Goal: Information Seeking & Learning: Learn about a topic

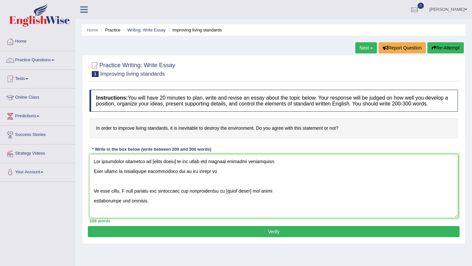
click at [272, 237] on button "Verify" at bounding box center [274, 231] width 372 height 11
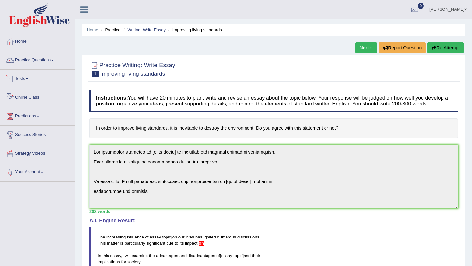
click at [27, 100] on link "Online Class" at bounding box center [37, 97] width 75 height 16
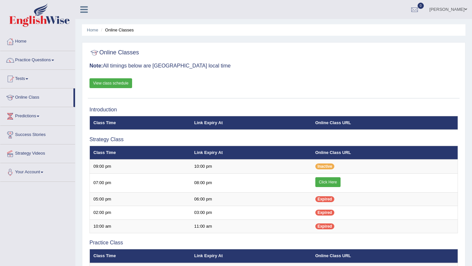
click at [127, 80] on link "View class schedule" at bounding box center [111, 83] width 43 height 10
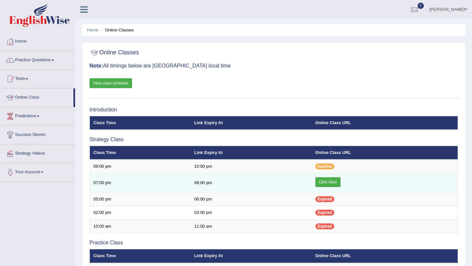
click at [334, 183] on link "Click Here" at bounding box center [328, 182] width 25 height 10
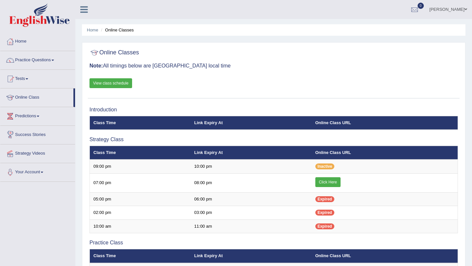
click at [32, 60] on link "Practice Questions" at bounding box center [37, 59] width 75 height 16
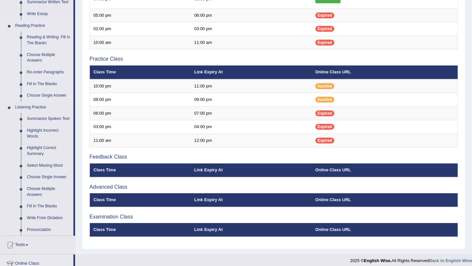
scroll to position [189, 0]
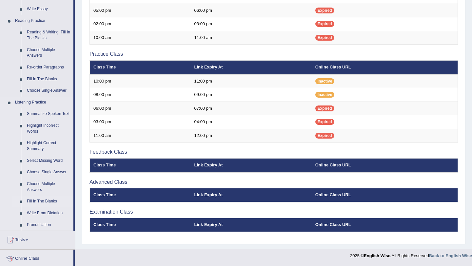
click at [38, 207] on link "Fill In The Blanks" at bounding box center [49, 202] width 50 height 12
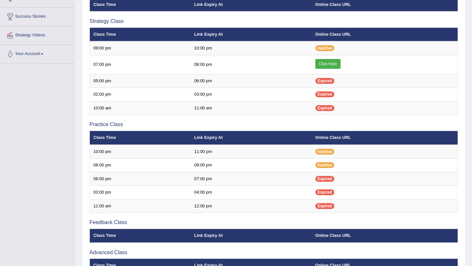
scroll to position [189, 0]
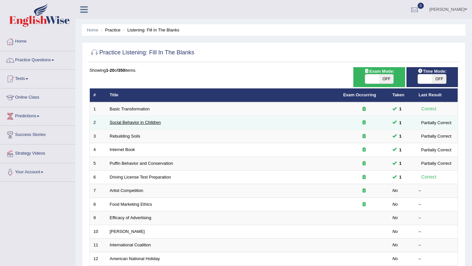
click at [138, 122] on link "Social Behavior in Children" at bounding box center [135, 122] width 51 height 5
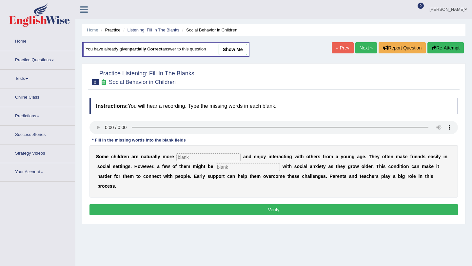
click at [194, 156] on input "text" at bounding box center [208, 158] width 64 height 8
type input "sociable"
click at [227, 169] on input "text" at bounding box center [248, 167] width 64 height 8
type input "diagnosed"
click at [270, 204] on button "Verify" at bounding box center [274, 209] width 369 height 11
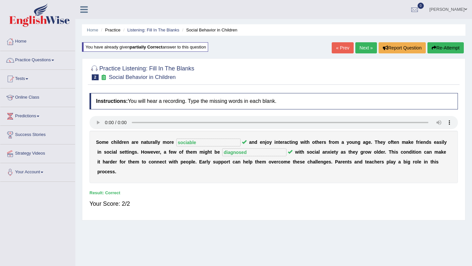
click at [363, 49] on link "Next »" at bounding box center [367, 47] width 22 height 11
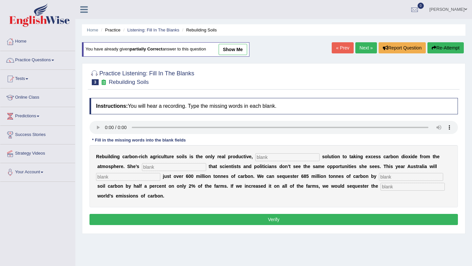
click at [274, 158] on input "text" at bounding box center [288, 158] width 64 height 8
type input "prominent"
click at [152, 167] on input "text" at bounding box center [174, 167] width 64 height 8
type input "frustrated"
click at [106, 178] on input "text" at bounding box center [128, 177] width 64 height 8
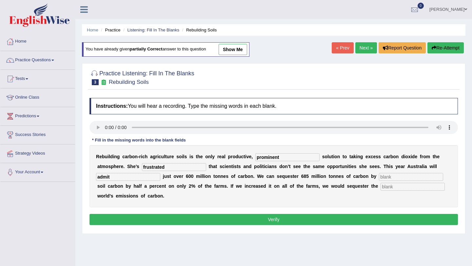
type input "admit"
click at [379, 178] on input "text" at bounding box center [411, 177] width 64 height 8
type input "increasing"
click at [381, 188] on input "text" at bounding box center [413, 187] width 64 height 8
type input "whole"
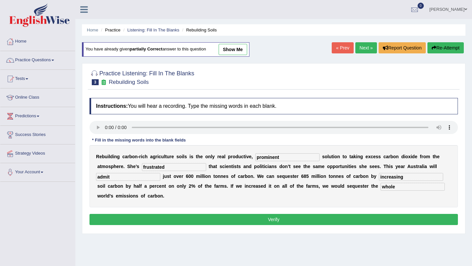
click at [278, 220] on button "Verify" at bounding box center [274, 219] width 369 height 11
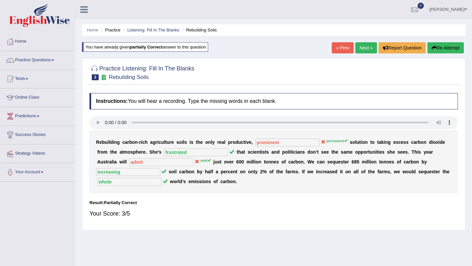
click at [442, 48] on button "Re-Attempt" at bounding box center [446, 47] width 36 height 11
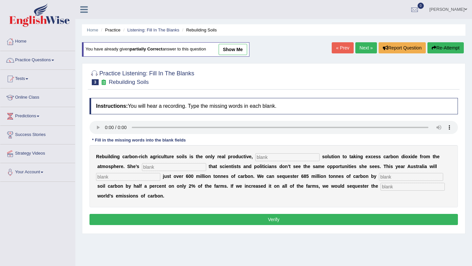
click at [263, 156] on input "text" at bounding box center [288, 158] width 64 height 8
type input "permanent"
click at [150, 168] on input "text" at bounding box center [174, 167] width 64 height 8
type input "frustrated"
click at [379, 177] on input "text" at bounding box center [411, 177] width 64 height 8
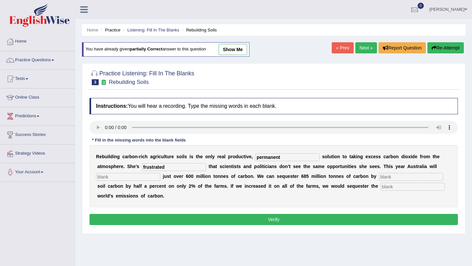
click at [106, 177] on input "text" at bounding box center [128, 177] width 64 height 8
type input "emit"
click at [379, 178] on input "text" at bounding box center [411, 177] width 64 height 8
type input "increasing"
click at [381, 185] on input "text" at bounding box center [413, 187] width 64 height 8
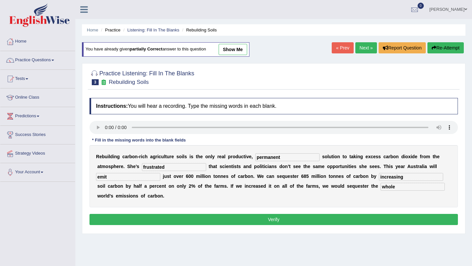
type input "whole"
click at [294, 216] on button "Verify" at bounding box center [274, 219] width 369 height 11
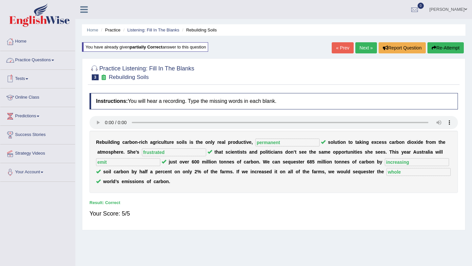
click at [36, 62] on link "Practice Questions" at bounding box center [37, 59] width 75 height 16
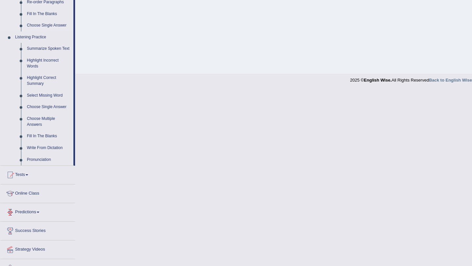
scroll to position [272, 0]
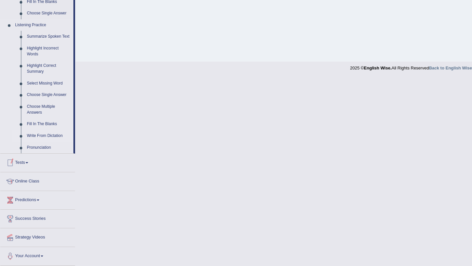
click at [47, 136] on link "Write From Dictation" at bounding box center [49, 136] width 50 height 12
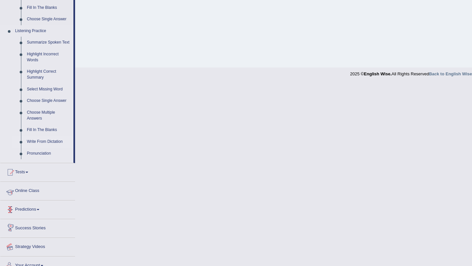
scroll to position [166, 0]
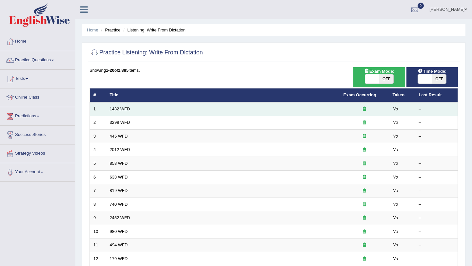
click at [124, 108] on link "1432 WFD" at bounding box center [120, 109] width 20 height 5
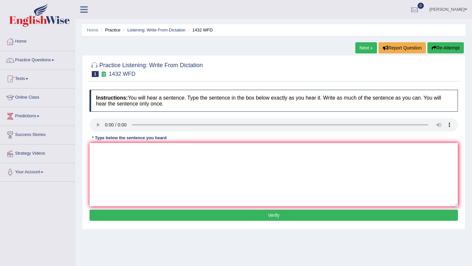
click at [143, 164] on textarea at bounding box center [274, 175] width 369 height 64
type textarea "More physical activity is beneficial to your health."
click at [240, 218] on button "Verify" at bounding box center [274, 215] width 369 height 11
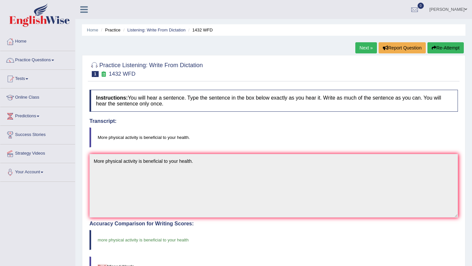
click at [365, 47] on link "Next »" at bounding box center [367, 47] width 22 height 11
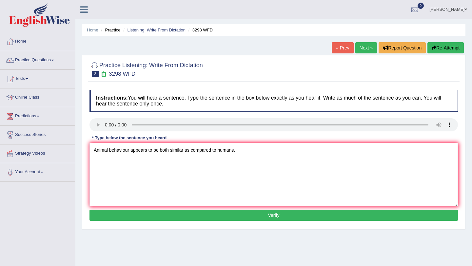
type textarea "Animal behaviour appears to be both similar as compared to humans."
click at [247, 214] on button "Verify" at bounding box center [274, 215] width 369 height 11
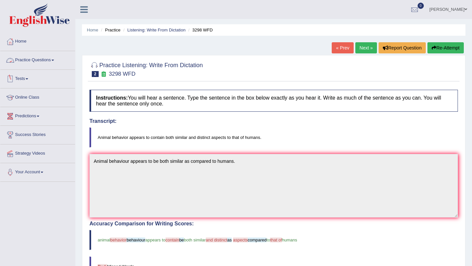
click at [33, 61] on link "Practice Questions" at bounding box center [37, 59] width 75 height 16
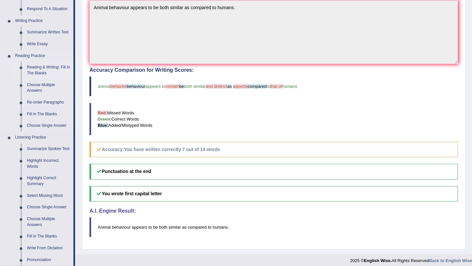
scroll to position [154, 0]
click at [38, 184] on link "Highlight Correct Summary" at bounding box center [49, 180] width 50 height 17
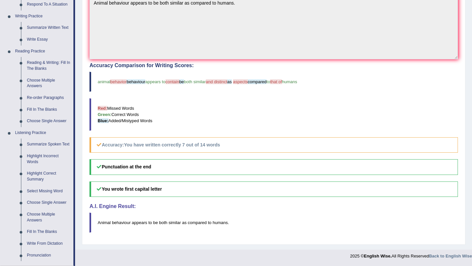
scroll to position [252, 0]
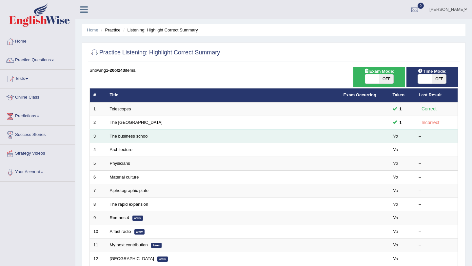
click at [138, 137] on link "The business school" at bounding box center [129, 136] width 39 height 5
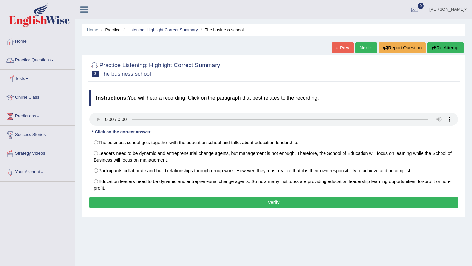
click at [40, 58] on link "Practice Questions" at bounding box center [37, 59] width 75 height 16
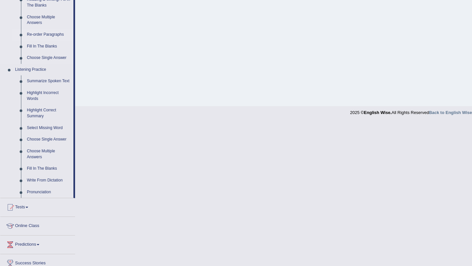
scroll to position [225, 0]
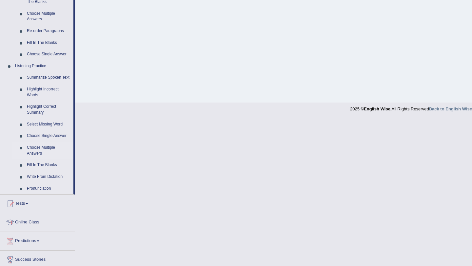
click at [36, 152] on link "Choose Multiple Answers" at bounding box center [49, 150] width 50 height 17
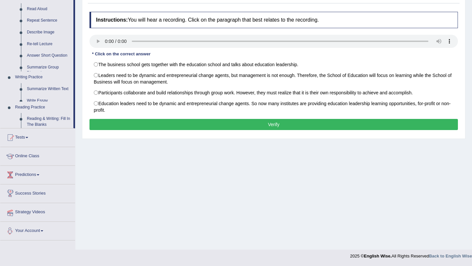
scroll to position [86, 0]
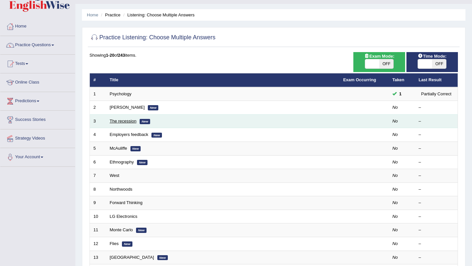
scroll to position [22, 0]
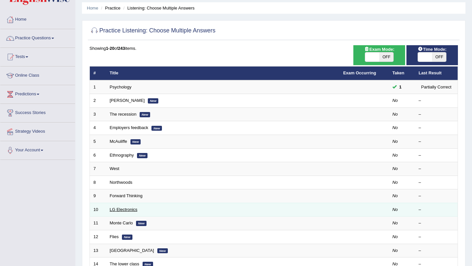
click at [131, 209] on link "LG Electronics" at bounding box center [124, 209] width 28 height 5
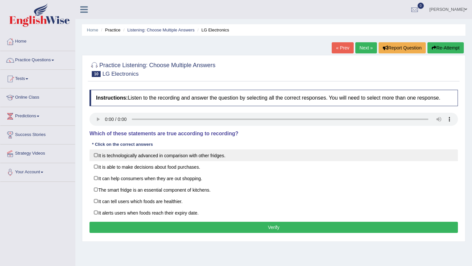
click at [98, 160] on label "It is technologically advanced in comparison with other fridges." at bounding box center [274, 156] width 369 height 12
checkbox input "true"
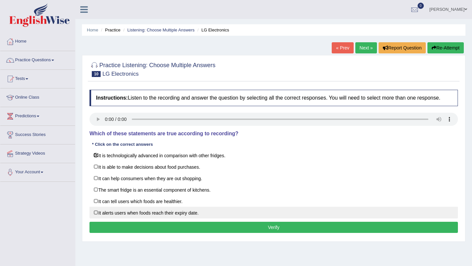
click at [96, 217] on label "It alerts users when foods reach their expiry date." at bounding box center [274, 213] width 369 height 12
checkbox input "true"
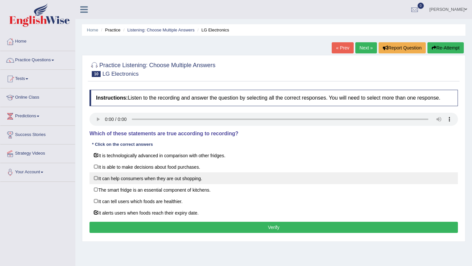
click at [95, 184] on label "It can help consumers when they are out shopping." at bounding box center [274, 179] width 369 height 12
checkbox input "true"
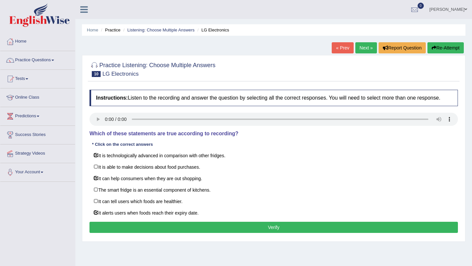
click at [256, 233] on button "Verify" at bounding box center [274, 227] width 369 height 11
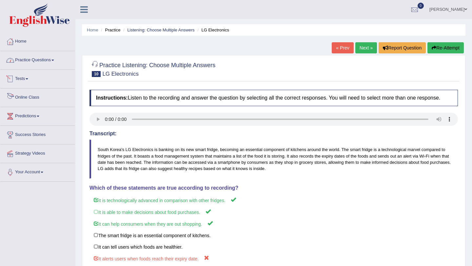
click at [44, 61] on link "Practice Questions" at bounding box center [37, 59] width 75 height 16
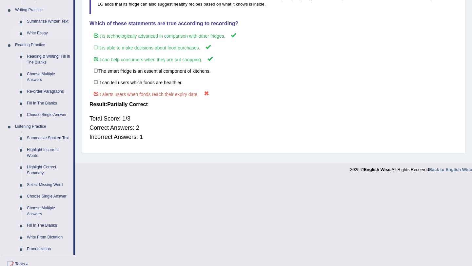
scroll to position [167, 0]
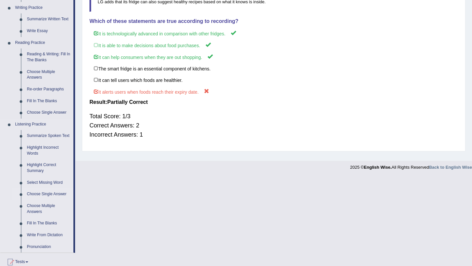
click at [40, 200] on link "Choose Single Answer" at bounding box center [49, 195] width 50 height 12
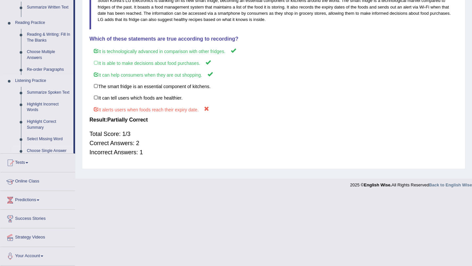
scroll to position [80, 0]
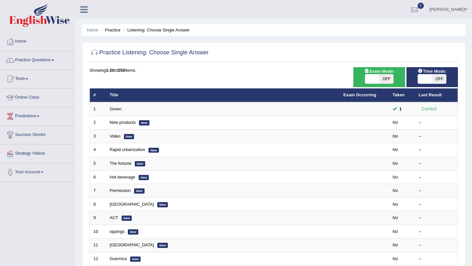
click at [114, 134] on link "Video" at bounding box center [115, 136] width 11 height 5
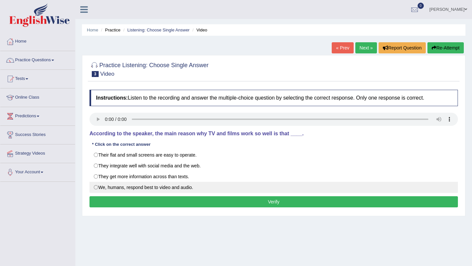
click at [96, 188] on label "We, humans, respond best to video and audio." at bounding box center [274, 187] width 369 height 11
radio input "true"
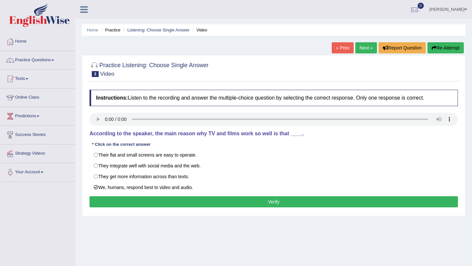
click at [182, 202] on button "Verify" at bounding box center [274, 201] width 369 height 11
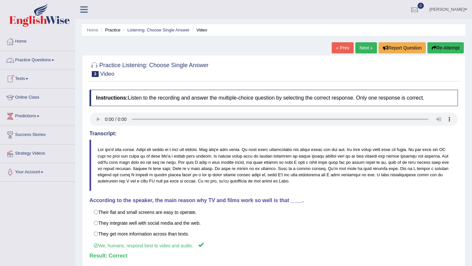
click at [41, 60] on link "Practice Questions" at bounding box center [37, 59] width 75 height 16
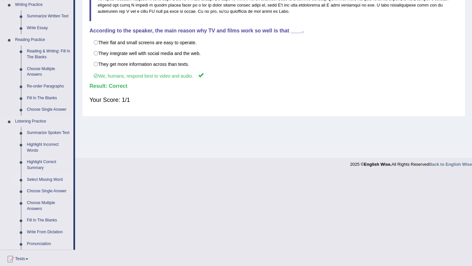
scroll to position [175, 0]
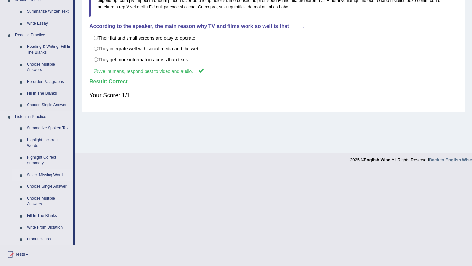
click at [47, 181] on link "Select Missing Word" at bounding box center [49, 176] width 50 height 12
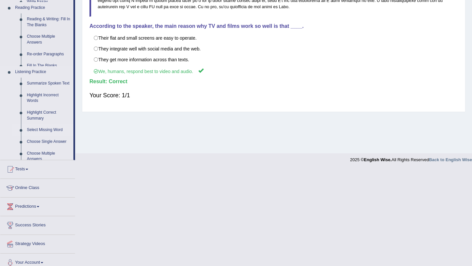
scroll to position [78, 0]
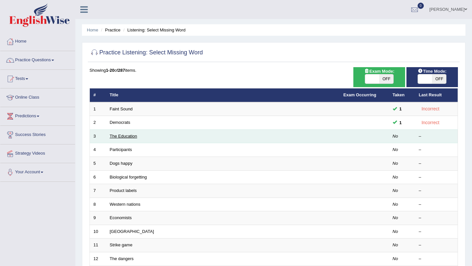
click at [124, 137] on link "The Education" at bounding box center [124, 136] width 28 height 5
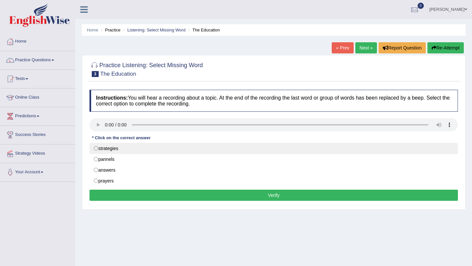
click at [96, 149] on label "strategies" at bounding box center [274, 148] width 369 height 11
radio input "true"
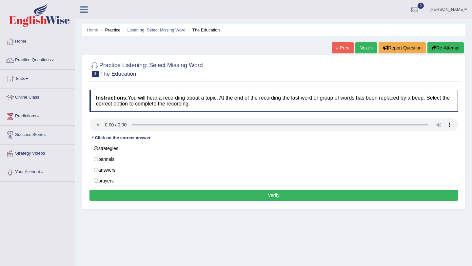
click at [283, 195] on button "Verify" at bounding box center [274, 195] width 369 height 11
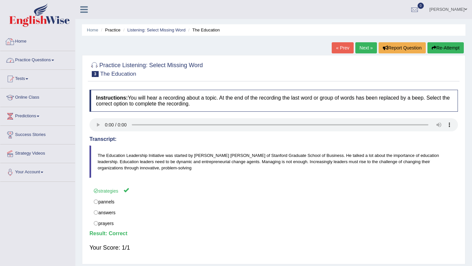
click at [35, 59] on link "Practice Questions" at bounding box center [37, 59] width 75 height 16
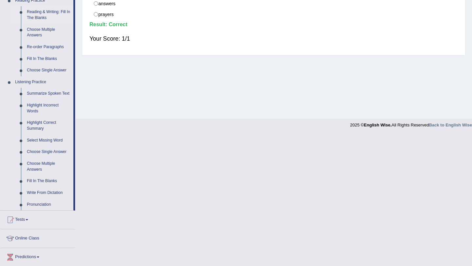
scroll to position [210, 0]
click at [39, 127] on link "Highlight Correct Summary" at bounding box center [49, 124] width 50 height 17
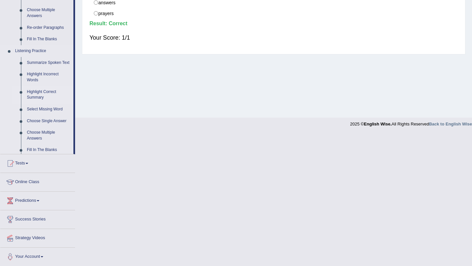
scroll to position [78, 0]
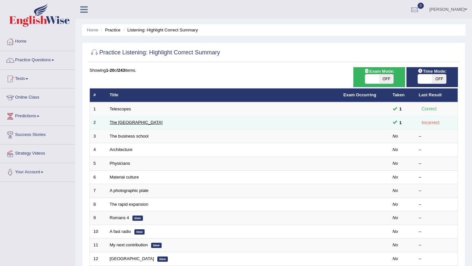
click at [134, 124] on link "The [GEOGRAPHIC_DATA]" at bounding box center [136, 122] width 53 height 5
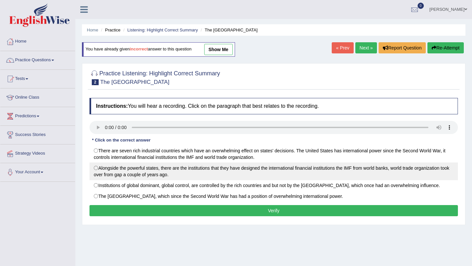
click at [97, 167] on label "Alongside the powerful states, there are the institutions that they have design…" at bounding box center [274, 172] width 369 height 18
radio input "true"
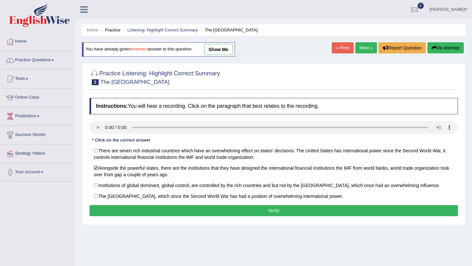
click at [261, 209] on button "Verify" at bounding box center [274, 210] width 369 height 11
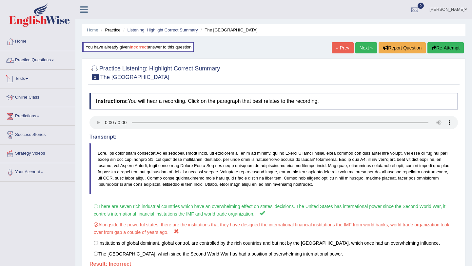
click at [41, 59] on link "Practice Questions" at bounding box center [37, 59] width 75 height 16
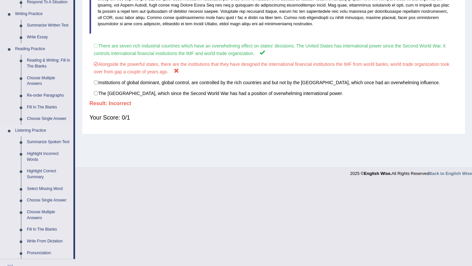
scroll to position [272, 0]
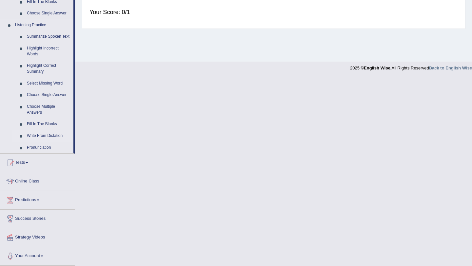
click at [43, 137] on link "Write From Dictation" at bounding box center [49, 136] width 50 height 12
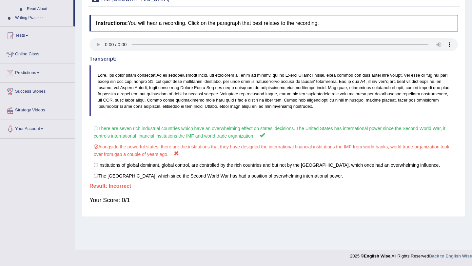
scroll to position [78, 0]
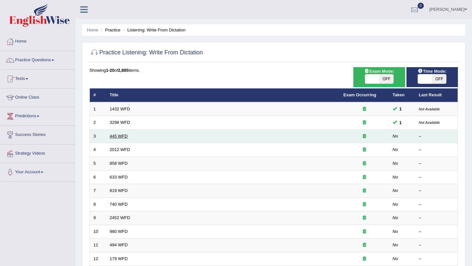
click at [122, 135] on link "445 WFD" at bounding box center [119, 136] width 18 height 5
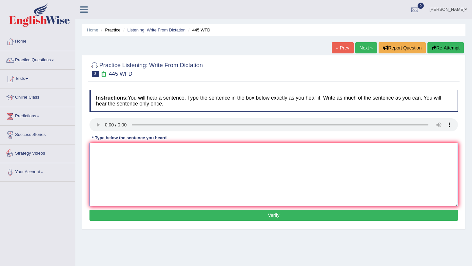
click at [127, 158] on textarea at bounding box center [274, 175] width 369 height 64
type textarea "The [DEMOGRAPHIC_DATA] astronomers have planned to land a spaceship in [GEOGRAP…"
click at [257, 217] on button "Verify" at bounding box center [274, 215] width 369 height 11
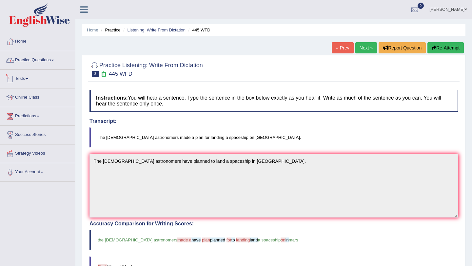
click at [43, 60] on link "Practice Questions" at bounding box center [37, 59] width 75 height 16
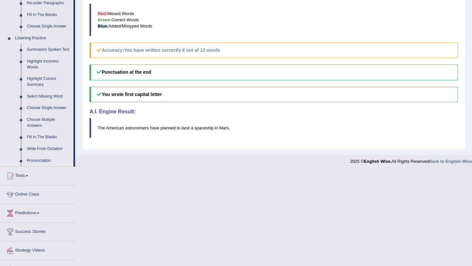
scroll to position [257, 0]
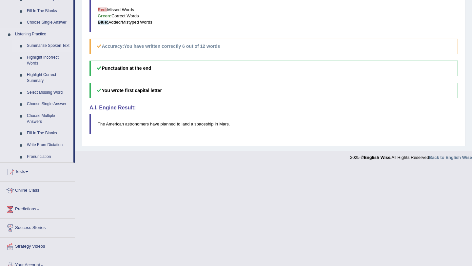
click at [45, 47] on link "Summarize Spoken Text" at bounding box center [49, 46] width 50 height 12
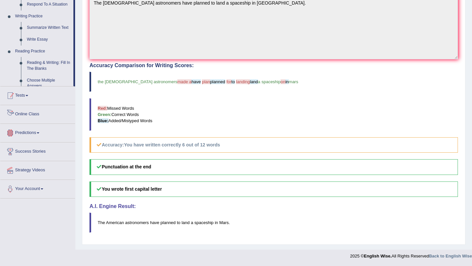
scroll to position [238, 0]
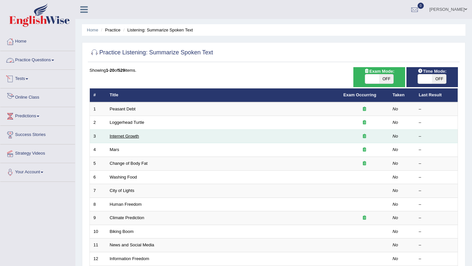
click at [131, 137] on link "Internet Growth" at bounding box center [125, 136] width 30 height 5
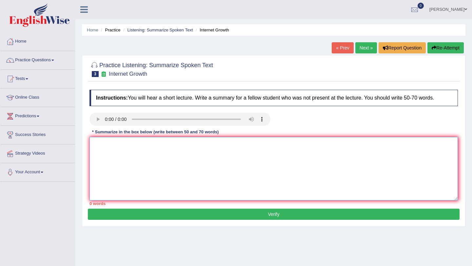
click at [131, 154] on textarea at bounding box center [274, 169] width 369 height 64
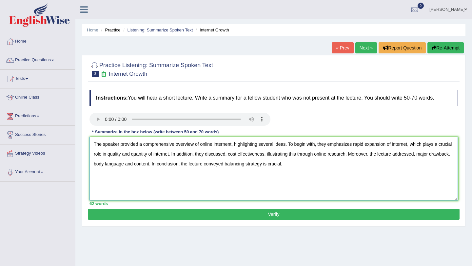
type textarea "The speaker provided a comprehensive overview of online internent, highlighting…"
click at [279, 214] on button "Verify" at bounding box center [274, 214] width 372 height 11
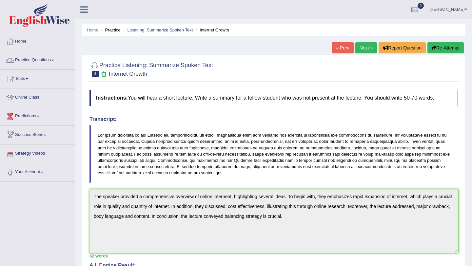
click at [34, 62] on link "Practice Questions" at bounding box center [37, 59] width 75 height 16
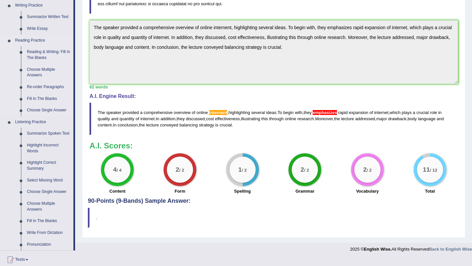
scroll to position [191, 0]
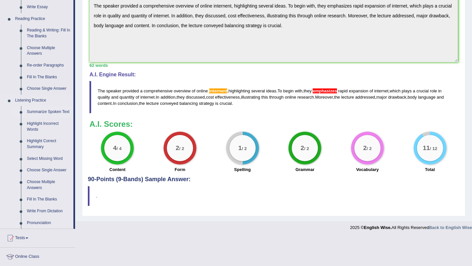
click at [42, 112] on link "Summarize Spoken Text" at bounding box center [49, 112] width 50 height 12
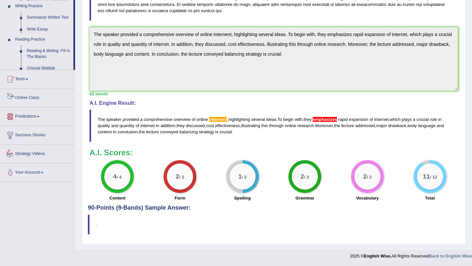
scroll to position [272, 0]
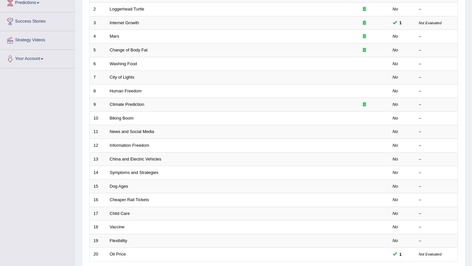
scroll to position [122, 0]
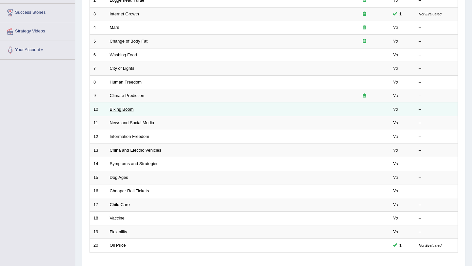
click at [126, 110] on link "Biking Boom" at bounding box center [122, 109] width 24 height 5
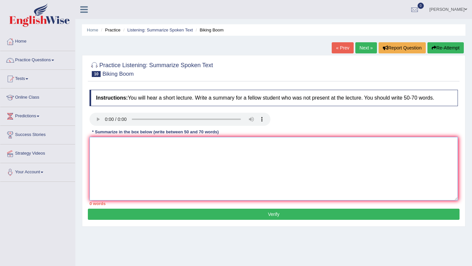
click at [110, 145] on textarea at bounding box center [274, 169] width 369 height 64
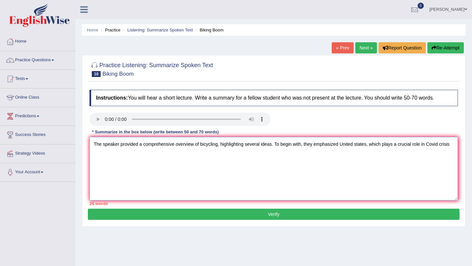
click at [433, 147] on textarea "The speaker provided a comprehensive overview of bicycling, highlighting severa…" at bounding box center [274, 169] width 369 height 64
click at [453, 148] on textarea "The speaker provided a comprehensive overview of bicycling, highlighting severa…" at bounding box center [274, 169] width 369 height 64
click at [100, 155] on textarea "The speaker provided a comprehensive overview of bicycling, highlighting severa…" at bounding box center [274, 169] width 369 height 64
click at [98, 155] on textarea "The speaker provided a comprehensive overview of bicycling, highlighting severa…" at bounding box center [274, 169] width 369 height 64
click at [136, 154] on textarea "The speaker provided a comprehensive overview of bicycling, highlighting severa…" at bounding box center [274, 169] width 369 height 64
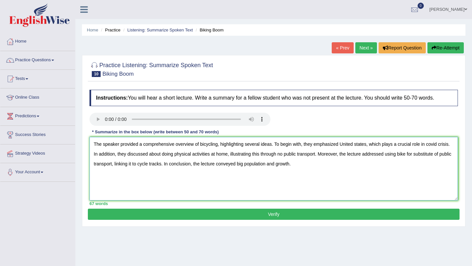
click at [342, 145] on textarea "The speaker provided a comprehensive overview of bicycling, highlighting severa…" at bounding box center [274, 169] width 369 height 64
type textarea "The speaker provided a comprehensive overview of bicycling, highlighting severa…"
click at [274, 212] on button "Verify" at bounding box center [274, 214] width 372 height 11
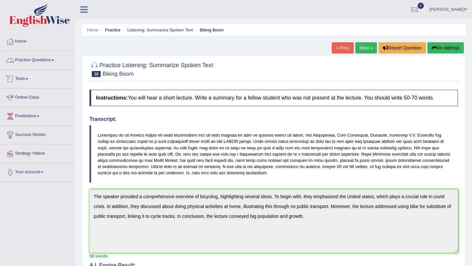
click at [41, 60] on link "Practice Questions" at bounding box center [37, 59] width 75 height 16
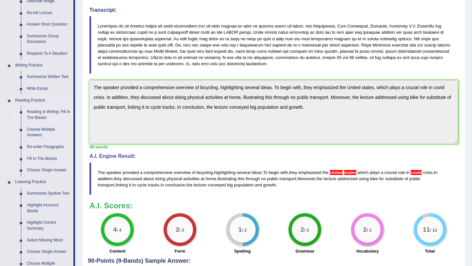
scroll to position [113, 0]
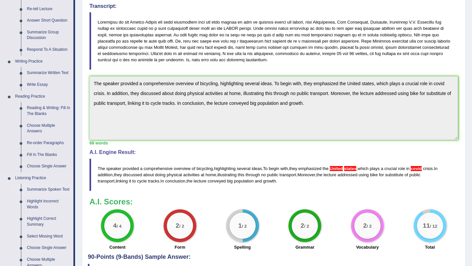
click at [44, 190] on link "Summarize Spoken Text" at bounding box center [49, 190] width 50 height 12
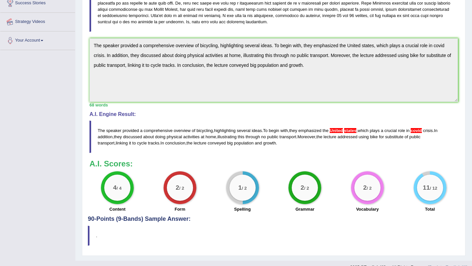
scroll to position [162, 0]
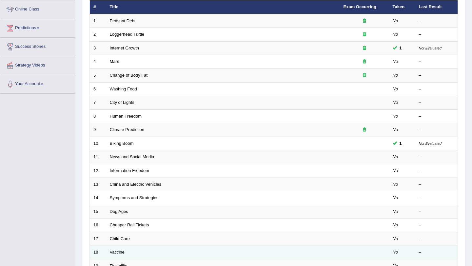
scroll to position [85, 0]
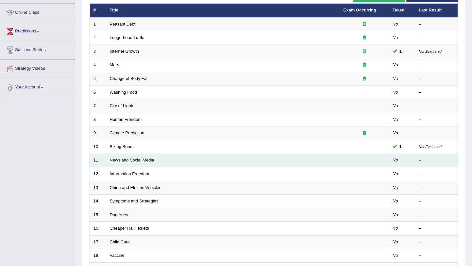
click at [123, 161] on link "News and Social Media" at bounding box center [132, 160] width 45 height 5
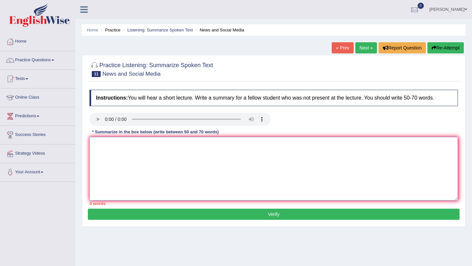
click at [134, 169] on textarea at bounding box center [274, 169] width 369 height 64
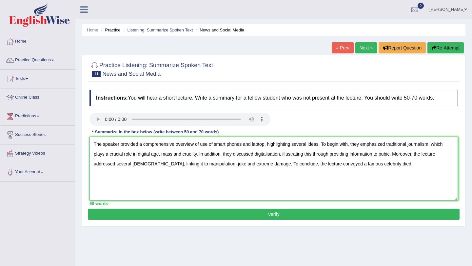
click at [266, 146] on textarea "The speaker provided a comprehensive overview of use of smart phones and laptop…" at bounding box center [274, 169] width 369 height 64
click at [191, 155] on textarea "The speaker provided a comprehensive overview of use of smart phones and laptop…" at bounding box center [274, 169] width 369 height 64
click at [194, 155] on textarea "The speaker provided a comprehensive overview of use of smart phones and laptop…" at bounding box center [274, 169] width 369 height 64
click at [253, 180] on textarea "The speaker provided a comprehensive overview of use of smart phones and laptop…" at bounding box center [274, 169] width 369 height 64
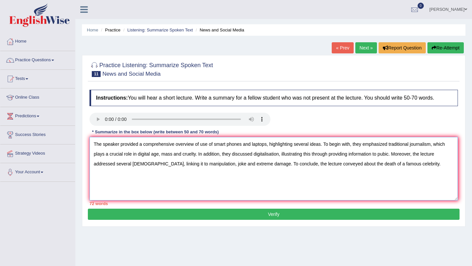
click at [351, 165] on textarea "The speaker provided a comprehensive overview of use of smart phones and laptop…" at bounding box center [274, 169] width 369 height 64
click at [366, 166] on textarea "The speaker provided a comprehensive overview of use of smart phones and laptop…" at bounding box center [274, 169] width 369 height 64
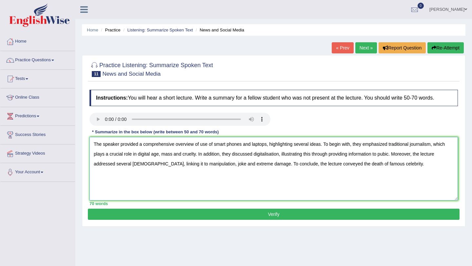
click at [404, 169] on textarea "The speaker provided a comprehensive overview of use of smart phones and laptop…" at bounding box center [274, 169] width 369 height 64
type textarea "The speaker provided a comprehensive overview of use of smart phones and laptop…"
click at [287, 214] on button "Verify" at bounding box center [274, 214] width 372 height 11
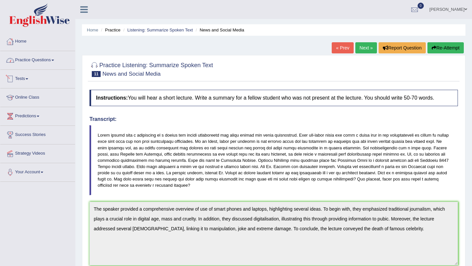
click at [33, 61] on link "Practice Questions" at bounding box center [37, 59] width 75 height 16
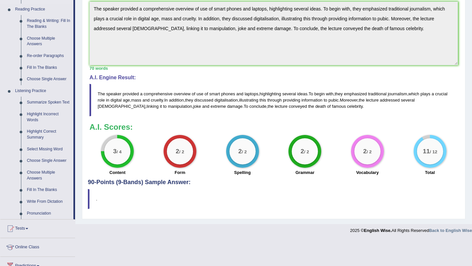
scroll to position [202, 0]
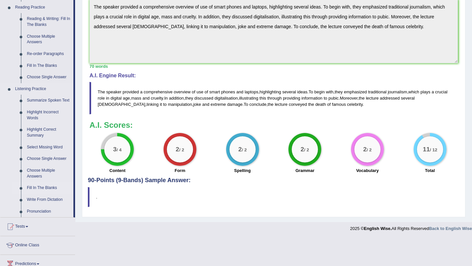
click at [43, 194] on link "Fill In The Blanks" at bounding box center [49, 188] width 50 height 12
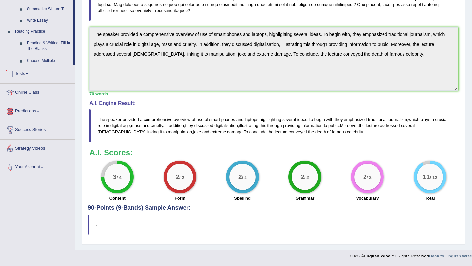
scroll to position [242, 0]
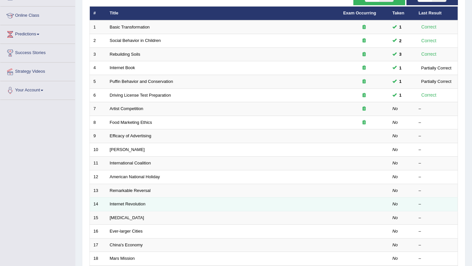
scroll to position [83, 0]
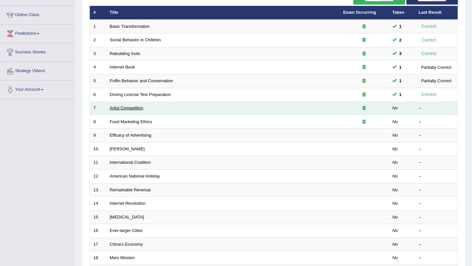
click at [128, 109] on link "Artist Competition" at bounding box center [127, 108] width 34 height 5
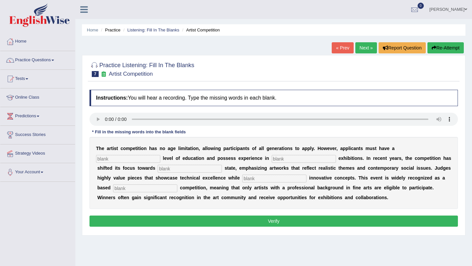
click at [272, 157] on input "text" at bounding box center [304, 159] width 64 height 8
click at [160, 155] on input "text" at bounding box center [128, 159] width 64 height 8
type input "graduate"
click at [272, 159] on input "text" at bounding box center [304, 159] width 64 height 8
type input "sculpture"
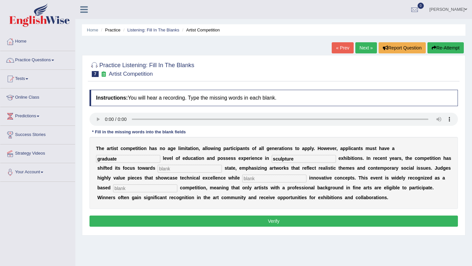
click at [158, 170] on input "text" at bounding box center [190, 169] width 64 height 8
type input "real"
click at [242, 178] on input "text" at bounding box center [274, 179] width 64 height 8
type input "incorporating"
click at [177, 185] on input "text" at bounding box center [145, 189] width 64 height 8
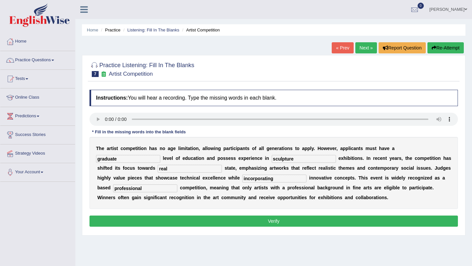
type input "professional"
click at [278, 220] on button "Verify" at bounding box center [274, 221] width 369 height 11
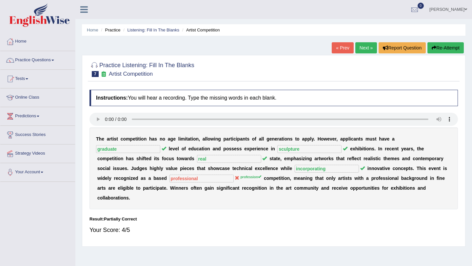
click at [366, 46] on link "Next »" at bounding box center [367, 47] width 22 height 11
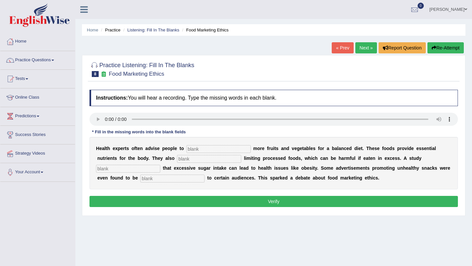
click at [195, 150] on input "text" at bounding box center [219, 149] width 64 height 8
type input "concern"
click at [184, 158] on input "text" at bounding box center [209, 159] width 64 height 8
type input "recomonded"
click at [160, 165] on input "text" at bounding box center [128, 169] width 64 height 8
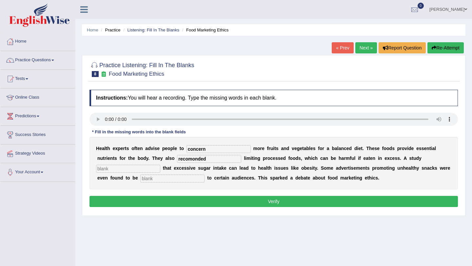
click at [220, 150] on input "concern" at bounding box center [219, 149] width 64 height 8
type input "c"
type input "consume"
click at [189, 160] on input "recomonded" at bounding box center [209, 159] width 64 height 8
type input "recommended"
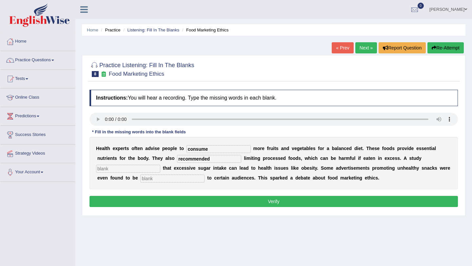
click at [160, 165] on input "text" at bounding box center [128, 169] width 64 height 8
type input "diagnosed"
click at [140, 179] on input "text" at bounding box center [172, 179] width 64 height 8
type input "offensive"
click at [256, 202] on button "Verify" at bounding box center [274, 201] width 369 height 11
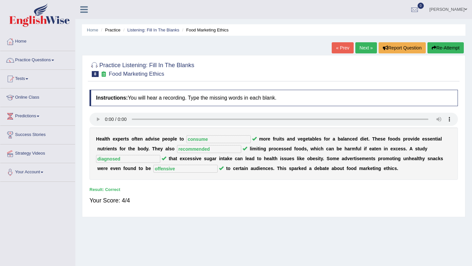
click at [358, 47] on link "Next »" at bounding box center [367, 47] width 22 height 11
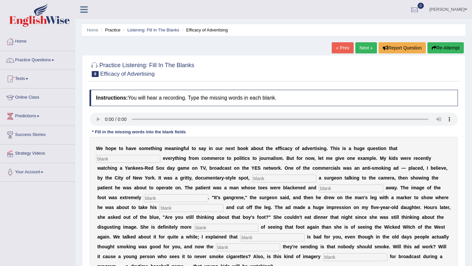
click at [343, 47] on link "« Prev" at bounding box center [343, 47] width 22 height 11
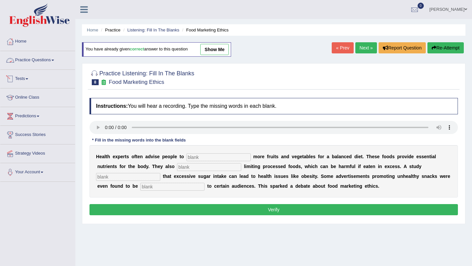
click at [34, 59] on link "Practice Questions" at bounding box center [37, 59] width 75 height 16
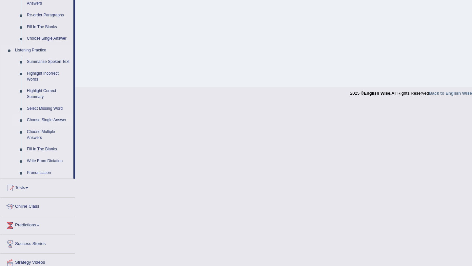
scroll to position [244, 0]
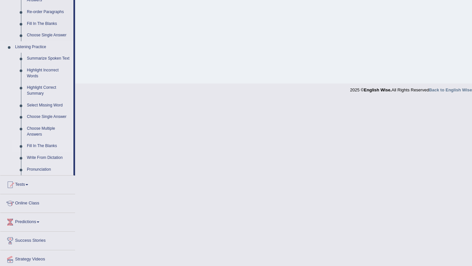
click at [42, 152] on link "Fill In The Blanks" at bounding box center [49, 146] width 50 height 12
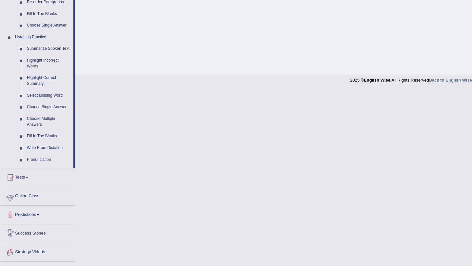
scroll to position [175, 0]
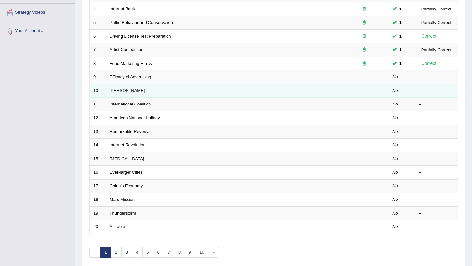
scroll to position [137, 0]
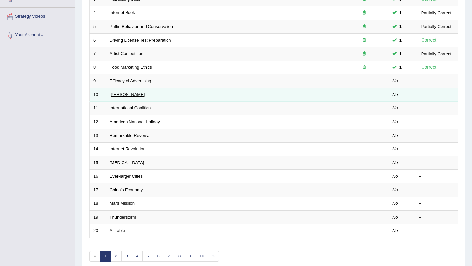
click at [121, 94] on link "[PERSON_NAME]" at bounding box center [127, 94] width 35 height 5
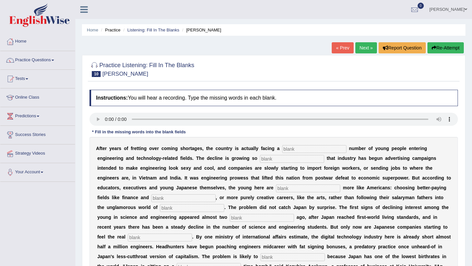
click at [368, 49] on link "Next »" at bounding box center [367, 47] width 22 height 11
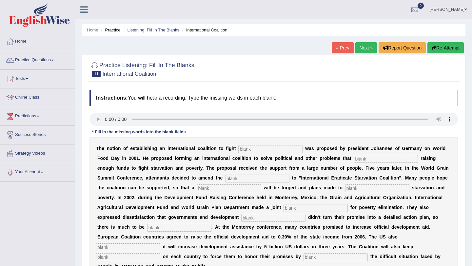
click at [367, 44] on link "Next »" at bounding box center [367, 47] width 22 height 11
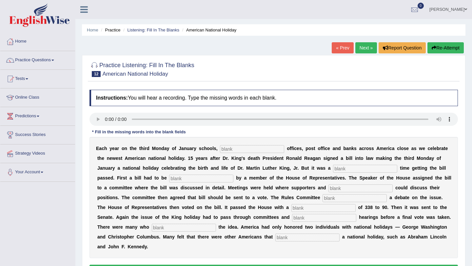
click at [358, 45] on link "Next »" at bounding box center [367, 47] width 22 height 11
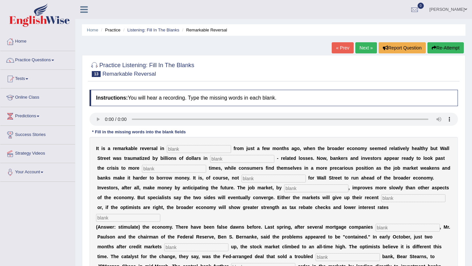
click at [363, 44] on link "Next »" at bounding box center [367, 47] width 22 height 11
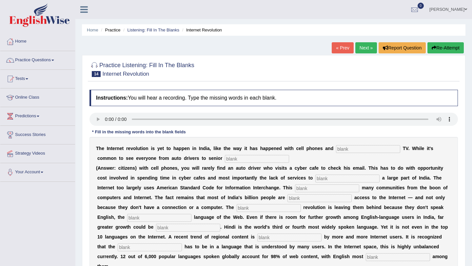
click at [357, 47] on link "Next »" at bounding box center [367, 47] width 22 height 11
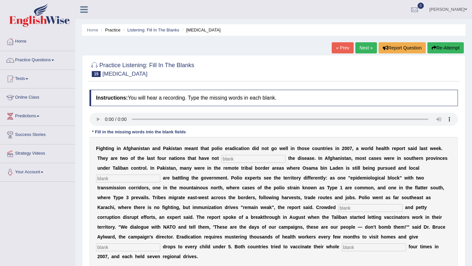
click at [360, 45] on link "Next »" at bounding box center [367, 47] width 22 height 11
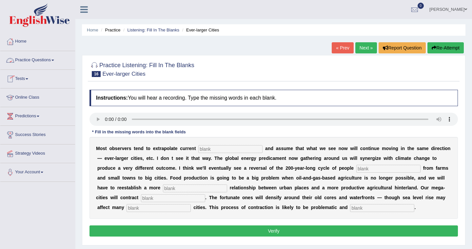
click at [41, 59] on link "Practice Questions" at bounding box center [37, 59] width 75 height 16
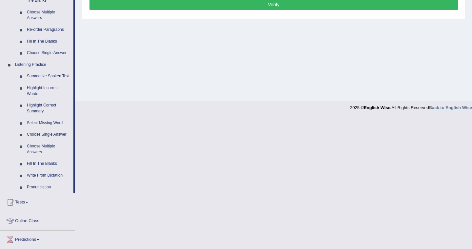
scroll to position [242, 0]
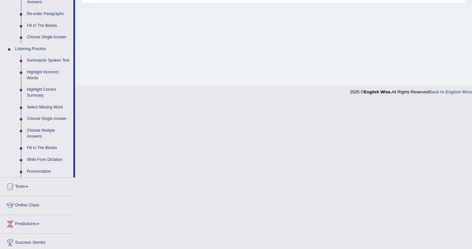
click at [44, 154] on link "Fill In The Blanks" at bounding box center [49, 148] width 50 height 12
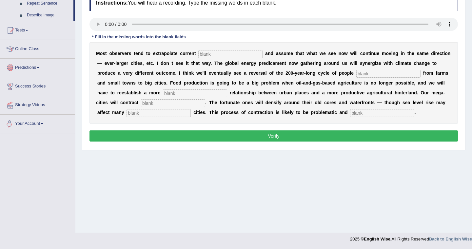
scroll to position [289, 0]
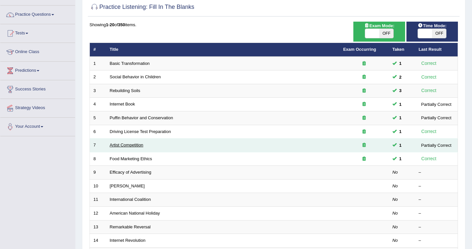
click at [129, 146] on link "Artist Competition" at bounding box center [127, 145] width 34 height 5
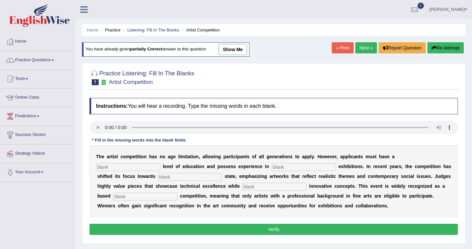
click at [235, 52] on link "show me" at bounding box center [233, 49] width 29 height 11
type input "graduate"
type input "sculpture"
type input "real"
type input "incorporating"
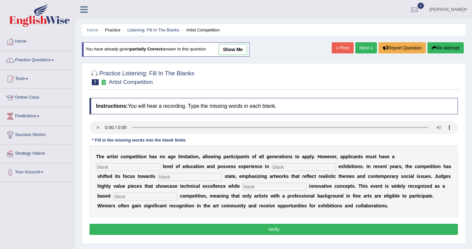
type input "professional"
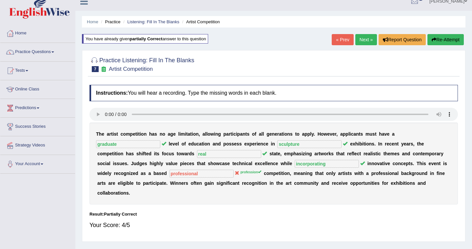
scroll to position [5, 0]
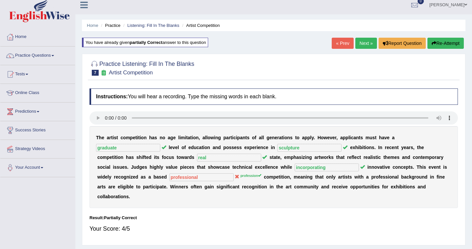
click at [360, 41] on link "Next »" at bounding box center [367, 43] width 22 height 11
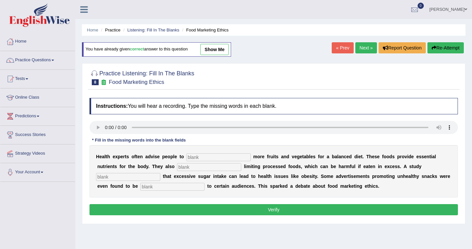
click at [221, 49] on link "show me" at bounding box center [214, 49] width 29 height 11
type input "consume"
type input "recommended"
type input "diagnosed"
type input "offensive"
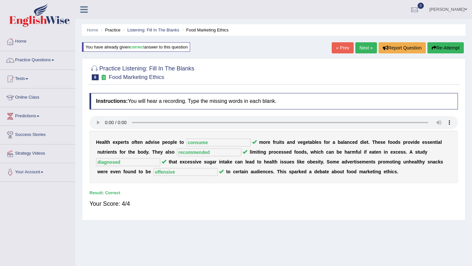
click at [360, 48] on link "Next »" at bounding box center [367, 47] width 22 height 11
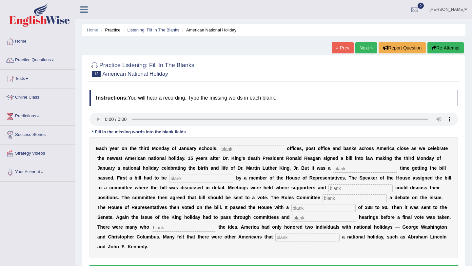
click at [362, 46] on link "Next »" at bounding box center [367, 47] width 22 height 11
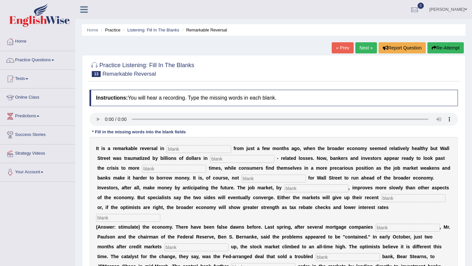
click at [365, 45] on link "Next »" at bounding box center [367, 47] width 22 height 11
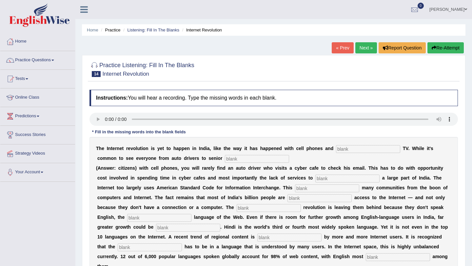
click at [365, 44] on link "Next »" at bounding box center [367, 47] width 22 height 11
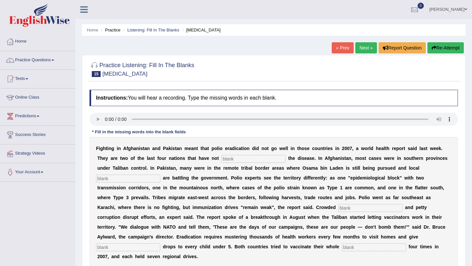
click at [365, 44] on link "Next »" at bounding box center [367, 47] width 22 height 11
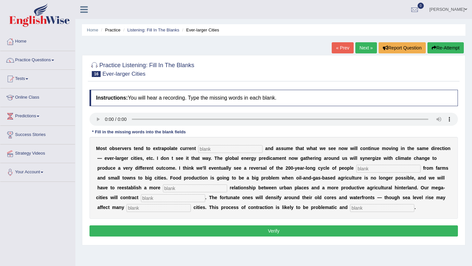
click at [204, 150] on input "text" at bounding box center [230, 149] width 64 height 8
type input "trends"
click at [357, 168] on input "text" at bounding box center [389, 169] width 64 height 8
type input "moving"
click at [166, 188] on input "text" at bounding box center [195, 189] width 64 height 8
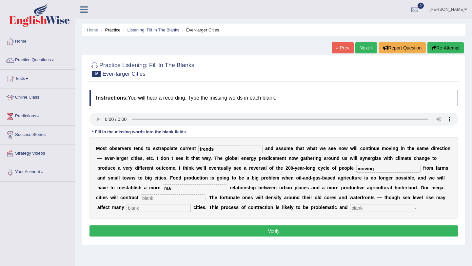
type input "m"
type input "meaningful"
click at [141, 199] on input "text" at bounding box center [173, 199] width 64 height 8
type input "substantially"
click at [127, 208] on input "text" at bounding box center [159, 208] width 64 height 8
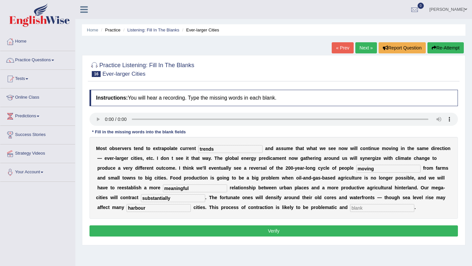
type input "harbour"
click at [350, 206] on input "text" at bounding box center [382, 208] width 64 height 8
type input "disorderley"
click at [297, 233] on button "Verify" at bounding box center [274, 231] width 369 height 11
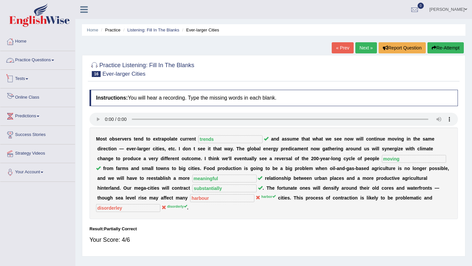
click at [55, 64] on link "Practice Questions" at bounding box center [37, 59] width 75 height 16
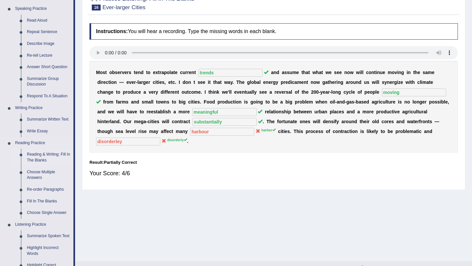
scroll to position [87, 0]
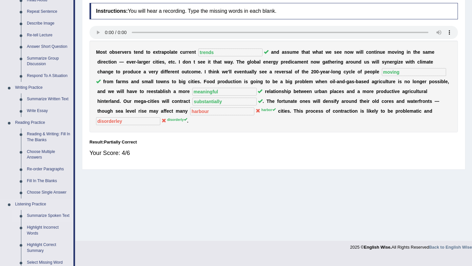
click at [43, 214] on link "Summarize Spoken Text" at bounding box center [49, 216] width 50 height 12
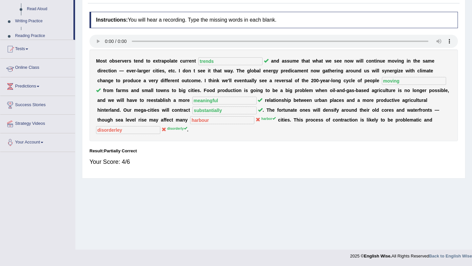
scroll to position [78, 0]
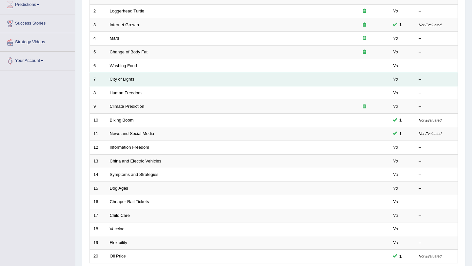
scroll to position [113, 0]
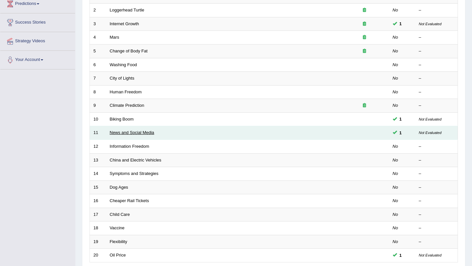
click at [129, 134] on link "News and Social Media" at bounding box center [132, 132] width 45 height 5
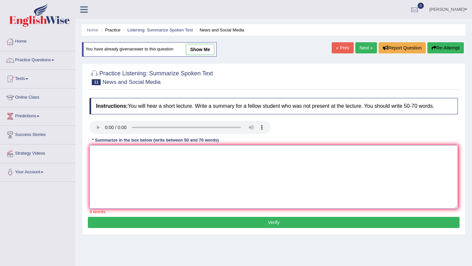
click at [101, 166] on textarea at bounding box center [274, 177] width 369 height 64
type textarea "t"
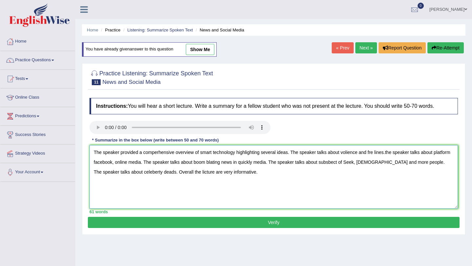
type textarea "The speaker provided a comperhensive overview of smart technology highlighting …"
click at [184, 226] on button "Verify" at bounding box center [274, 222] width 372 height 11
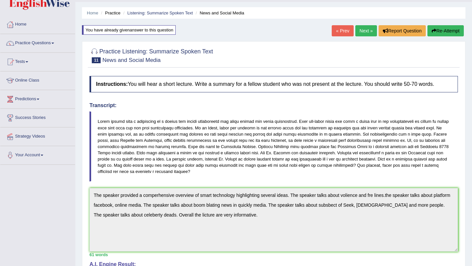
scroll to position [16, 0]
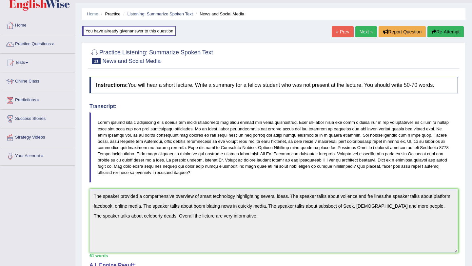
click at [107, 202] on div "Instructions: You will hear a short lecture. Write a summary for a fellow stude…" at bounding box center [274, 220] width 372 height 293
click at [451, 33] on button "Re-Attempt" at bounding box center [446, 31] width 36 height 11
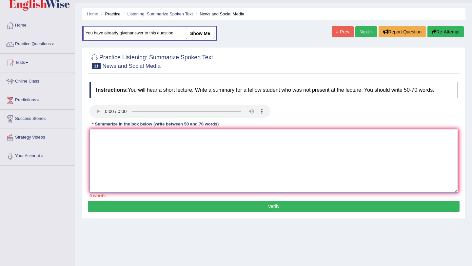
click at [270, 143] on textarea at bounding box center [274, 161] width 369 height 64
paste textarea "The speaker provided a comperhensive overview of smart technology highlighting …"
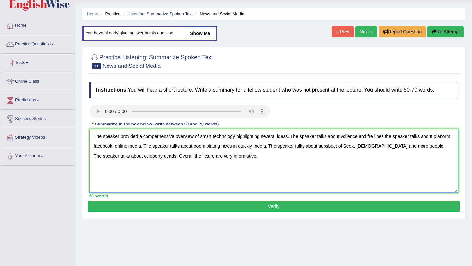
click at [175, 136] on textarea "The speaker provided a comperhensive overview of smart technology highlighting …" at bounding box center [274, 161] width 369 height 64
click at [216, 147] on textarea "The speaker provided a compernisve overview of smart technology highlighting se…" at bounding box center [274, 161] width 369 height 64
type textarea "The speaker provided a compernisve overview of smart technology highlighting se…"
click at [273, 208] on button "Verify" at bounding box center [274, 206] width 372 height 11
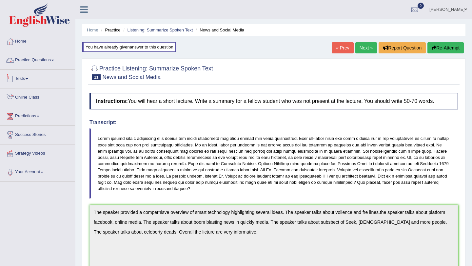
click at [36, 57] on link "Practice Questions" at bounding box center [37, 59] width 75 height 16
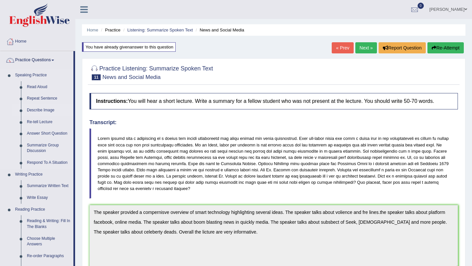
click at [42, 113] on link "Describe Image" at bounding box center [49, 111] width 50 height 12
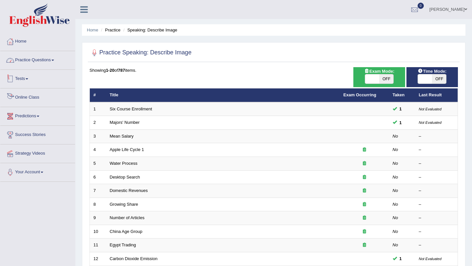
click at [47, 60] on link "Practice Questions" at bounding box center [37, 59] width 75 height 16
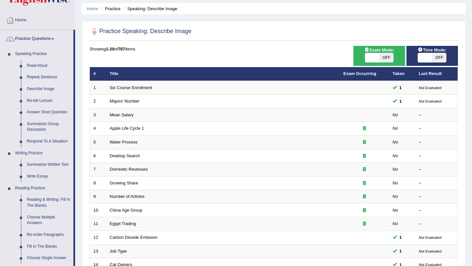
scroll to position [11, 0]
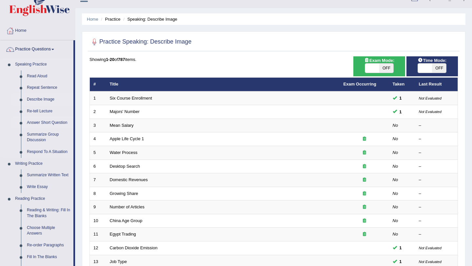
click at [39, 123] on link "Answer Short Question" at bounding box center [49, 123] width 50 height 12
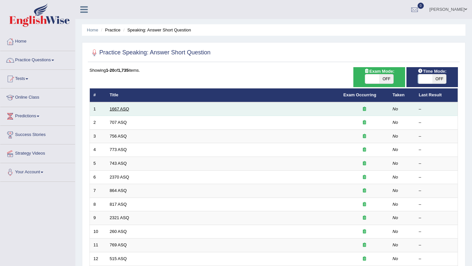
click at [122, 109] on link "1667 ASQ" at bounding box center [119, 109] width 19 height 5
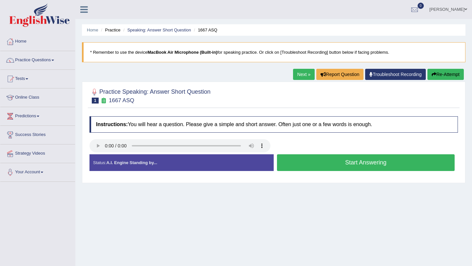
click at [350, 161] on button "Start Answering" at bounding box center [366, 162] width 178 height 17
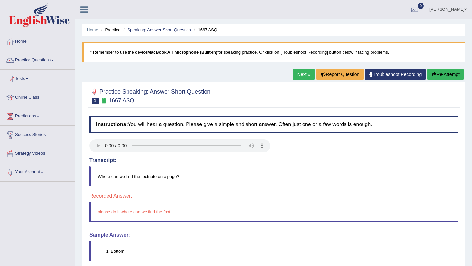
click at [295, 75] on link "Next »" at bounding box center [304, 74] width 22 height 11
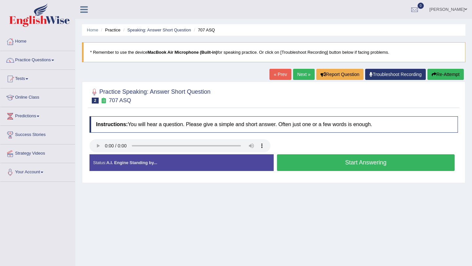
click at [354, 162] on button "Start Answering" at bounding box center [366, 162] width 178 height 17
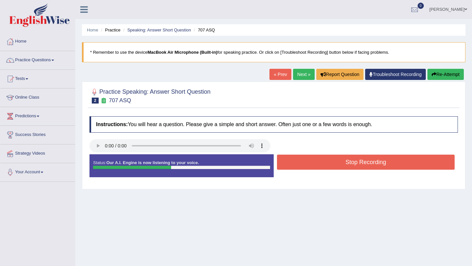
click at [354, 162] on button "Stop Recording" at bounding box center [366, 162] width 178 height 15
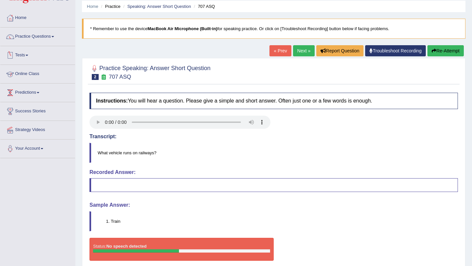
scroll to position [22, 0]
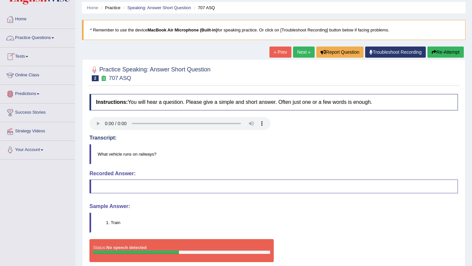
click at [41, 36] on link "Practice Questions" at bounding box center [37, 37] width 75 height 16
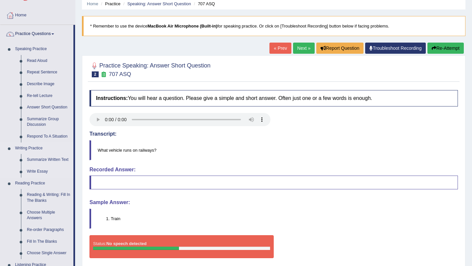
scroll to position [29, 0]
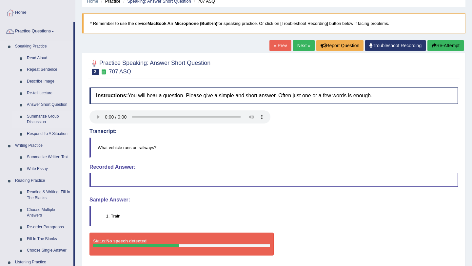
click at [42, 115] on link "Summarize Group Discussion" at bounding box center [49, 119] width 50 height 17
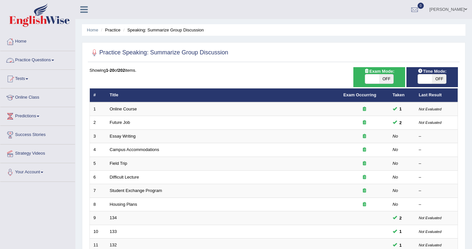
click at [29, 57] on link "Practice Questions" at bounding box center [37, 59] width 75 height 16
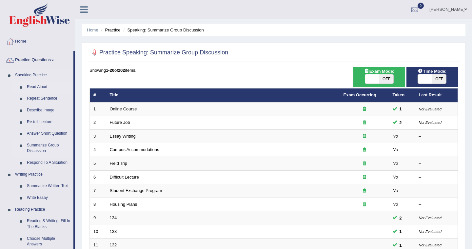
click at [37, 88] on link "Read Aloud" at bounding box center [49, 87] width 50 height 12
